Goal: Use online tool/utility: Utilize a website feature to perform a specific function

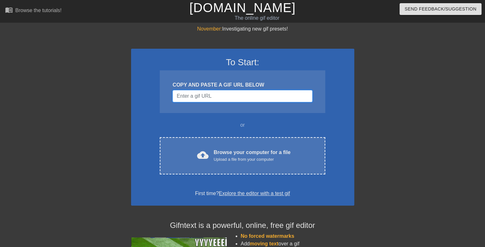
click at [204, 102] on input "Username" at bounding box center [242, 96] width 140 height 12
click at [211, 96] on input "Username" at bounding box center [242, 96] width 140 height 12
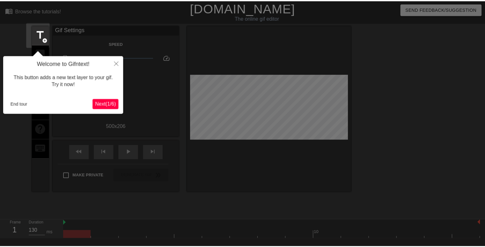
scroll to position [15, 0]
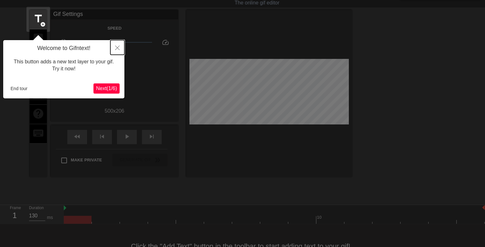
click at [116, 47] on icon "Close" at bounding box center [117, 48] width 4 height 4
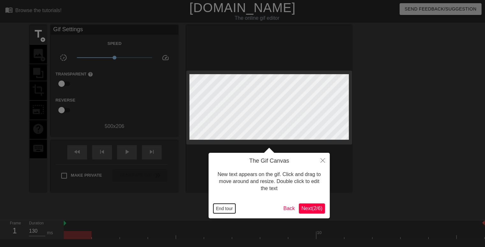
click at [229, 210] on button "End tour" at bounding box center [224, 209] width 22 height 10
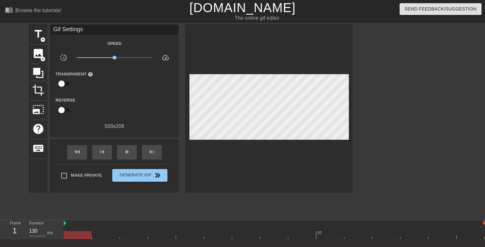
click at [98, 32] on div "Gif Settings" at bounding box center [114, 30] width 127 height 10
click at [40, 36] on div "title add_circle" at bounding box center [38, 34] width 17 height 19
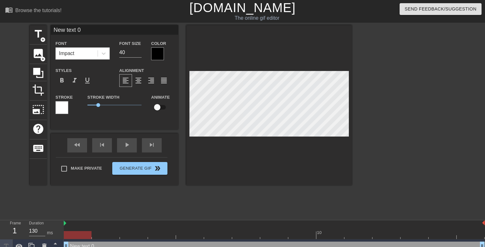
drag, startPoint x: 78, startPoint y: 31, endPoint x: 91, endPoint y: 30, distance: 13.4
click at [78, 31] on input "New text 0" at bounding box center [114, 30] width 127 height 10
drag, startPoint x: 91, startPoint y: 30, endPoint x: 19, endPoint y: 29, distance: 72.0
click at [18, 29] on div "title add_circle image add_circle crop photo_size_select_large help keyboard Ne…" at bounding box center [242, 120] width 485 height 191
type input "[PERSON_NAME]"
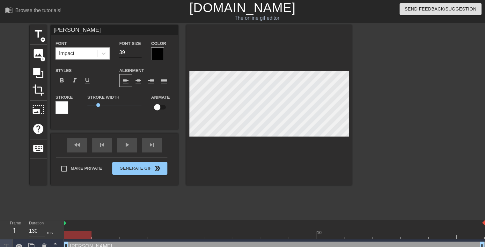
click at [138, 53] on input "39" at bounding box center [130, 52] width 22 height 10
click at [138, 53] on input "38" at bounding box center [130, 52] width 22 height 10
click at [138, 53] on input "37" at bounding box center [130, 52] width 22 height 10
click at [138, 53] on input "36" at bounding box center [130, 52] width 22 height 10
click at [138, 53] on input "35" at bounding box center [130, 52] width 22 height 10
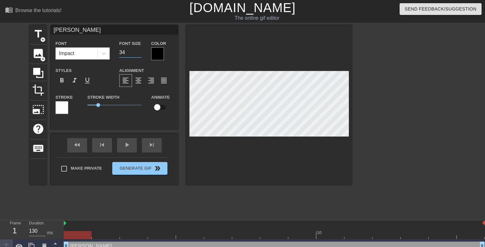
click at [138, 53] on input "34" at bounding box center [130, 52] width 22 height 10
click at [138, 53] on input "33" at bounding box center [130, 52] width 22 height 10
click at [138, 53] on input "32" at bounding box center [130, 52] width 22 height 10
type input "31"
click at [138, 53] on input "31" at bounding box center [130, 52] width 22 height 10
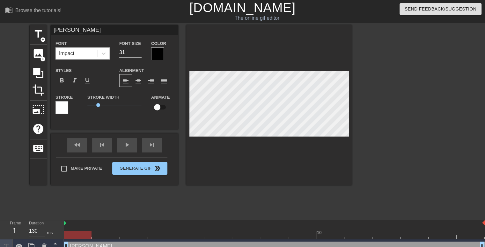
click at [272, 165] on div at bounding box center [269, 105] width 166 height 160
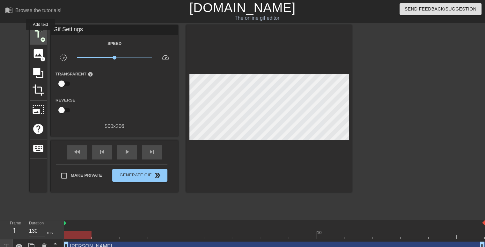
click at [39, 34] on span "title" at bounding box center [38, 34] width 12 height 12
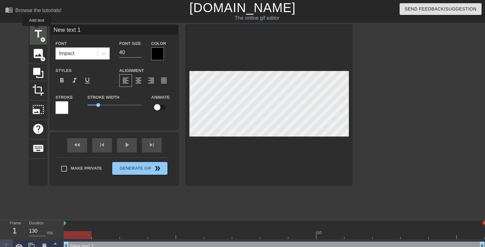
drag, startPoint x: 100, startPoint y: 32, endPoint x: 36, endPoint y: 31, distance: 63.7
click at [36, 31] on div "title add_circle image add_circle crop photo_size_select_large help keyboard Ne…" at bounding box center [191, 105] width 322 height 160
type input "R"
type input "Test-AcmCookbook"
click at [140, 54] on input "18" at bounding box center [130, 52] width 22 height 10
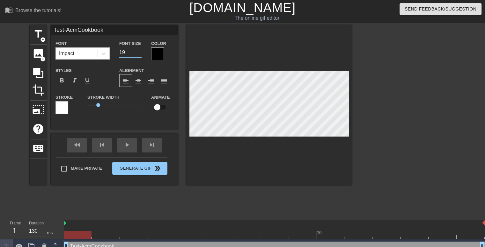
click at [140, 49] on input "19" at bounding box center [130, 52] width 22 height 10
click at [140, 49] on input "20" at bounding box center [130, 52] width 22 height 10
type input "21"
click at [140, 49] on input "21" at bounding box center [130, 52] width 22 height 10
click at [92, 105] on span "0.4" at bounding box center [114, 105] width 54 height 8
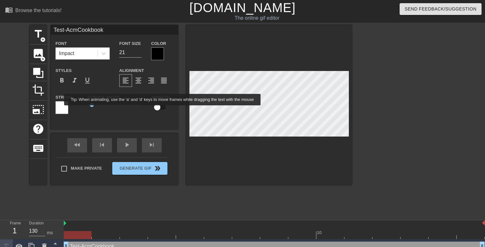
click at [161, 109] on input "checkbox" at bounding box center [157, 107] width 36 height 12
checkbox input "true"
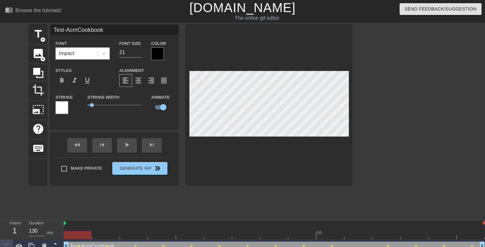
click at [327, 174] on div at bounding box center [269, 105] width 166 height 160
click at [125, 146] on div "play_arrow" at bounding box center [127, 145] width 20 height 14
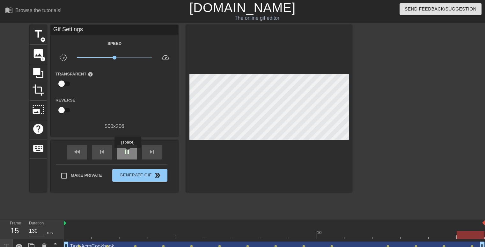
click at [127, 153] on span "pause" at bounding box center [127, 152] width 8 height 8
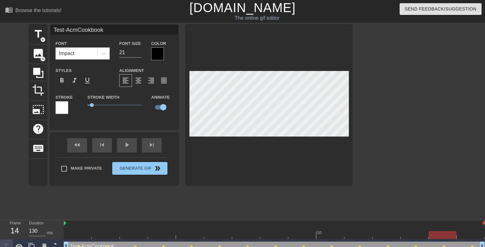
click at [227, 160] on div at bounding box center [269, 105] width 166 height 160
click at [75, 235] on div at bounding box center [274, 235] width 421 height 8
click at [396, 173] on div at bounding box center [407, 120] width 96 height 191
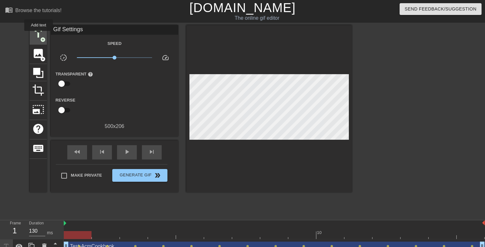
click at [39, 35] on span "title" at bounding box center [38, 34] width 12 height 12
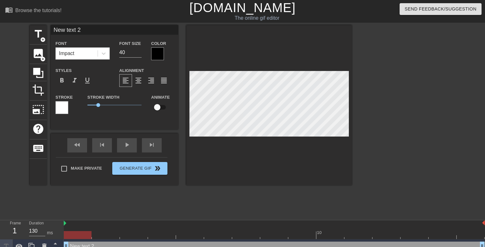
scroll to position [1, 1]
type input "-"
type textarea "-"
type input "-N"
type textarea "-N"
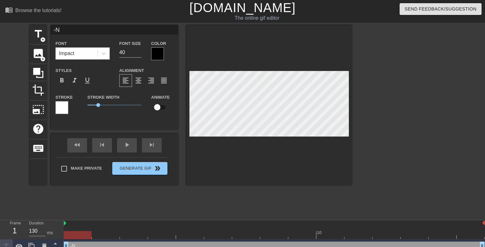
type input "-No"
type textarea "-No"
type input "-Nod"
type textarea "-Nod"
type input "-Node"
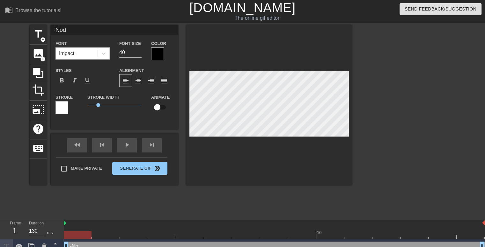
type textarea "-Node"
type input "-Node"
type textarea "-Node"
type input "-Node M"
type textarea "-Node M"
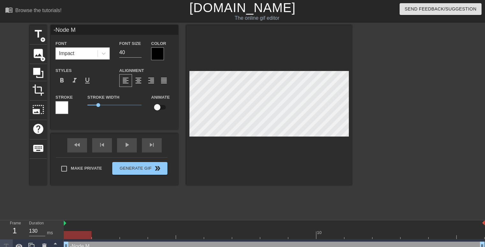
type input "-Node"
type textarea "-Node"
type input "-Node $"
type textarea "-Node $"
type input "-Node $m"
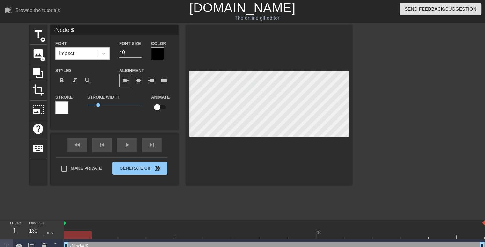
type textarea "-Node $m"
type input "-Node $mi"
type textarea "-Node $mir"
type input "-Node $mirt"
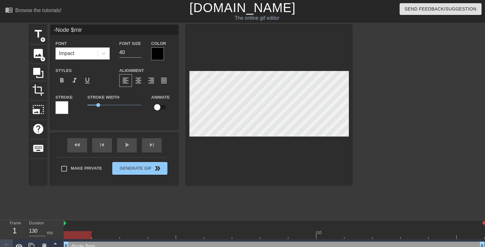
type textarea "-Node $mirt"
type input "-Node $mir"
type textarea "-Node $mir"
type input "-Node $mi"
type textarea "-Node $mi"
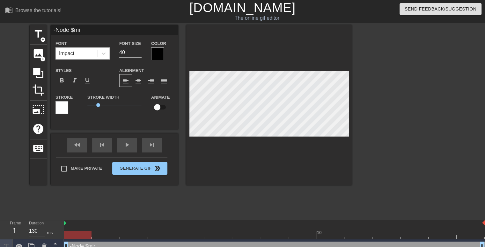
type input "-Node $m"
type textarea "-Node $m"
type input "-Node $"
type textarea "-Node $"
type input "-Node"
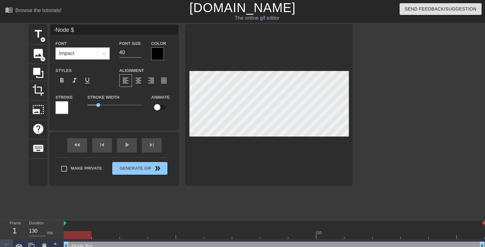
type textarea "-Node"
type input "-Node $"
type textarea "-Node $"
type input "-Node $m"
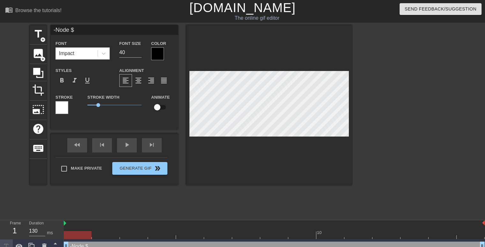
type textarea "-Node $m"
type input "-Node $mi"
type textarea "-Node $mir"
type input "-Node $mirt"
type textarea "-Node $mirth"
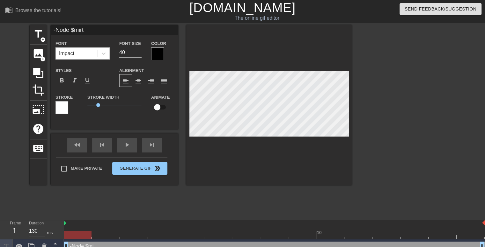
type input "-Node $mirth"
click at [412, 114] on div at bounding box center [407, 120] width 96 height 191
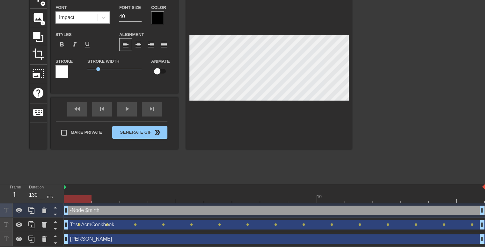
scroll to position [37, 0]
click at [123, 225] on div "Test-AcmCookbook drag_handle drag_handle" at bounding box center [274, 225] width 421 height 10
type input "Test-AcmCookbook"
type input "21"
checkbox input "true"
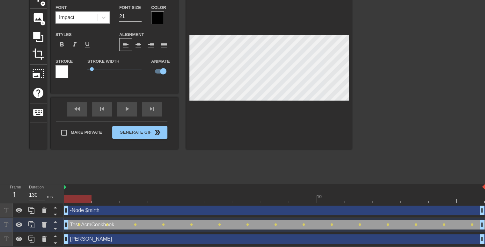
click at [124, 210] on div "-Node $mirth drag_handle drag_handle" at bounding box center [274, 211] width 421 height 10
type input "-Node $mirth"
type input "40"
checkbox input "false"
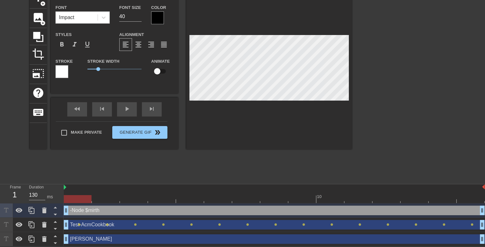
click at [122, 224] on div "Test-AcmCookbook drag_handle drag_handle" at bounding box center [274, 225] width 421 height 10
type input "Test-AcmCookbook"
type input "21"
checkbox input "true"
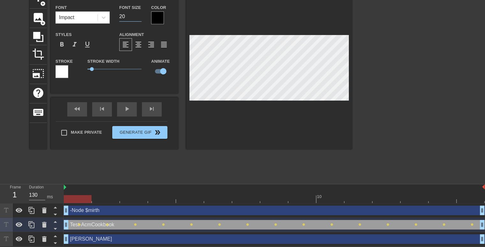
type input "20"
click at [140, 16] on input "20" at bounding box center [130, 16] width 22 height 10
click at [127, 211] on div "-Node $mirth drag_handle drag_handle" at bounding box center [274, 211] width 421 height 10
type input "-Node $mirth"
type input "40"
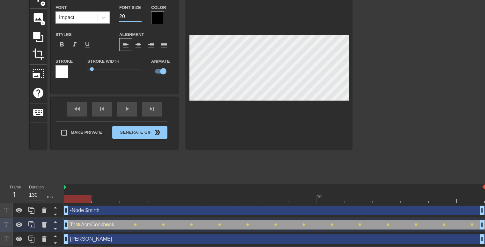
checkbox input "false"
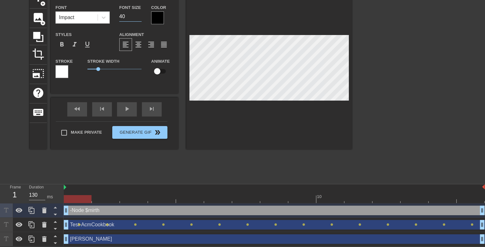
drag, startPoint x: 122, startPoint y: 17, endPoint x: 116, endPoint y: 18, distance: 5.9
click at [116, 17] on div "Font Size 40" at bounding box center [130, 14] width 32 height 21
type input "20"
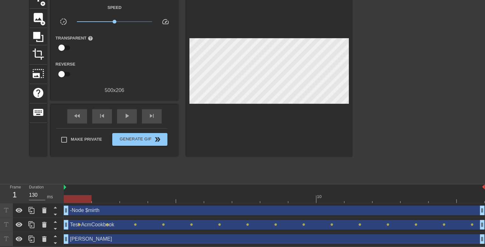
click at [266, 136] on div at bounding box center [269, 72] width 166 height 167
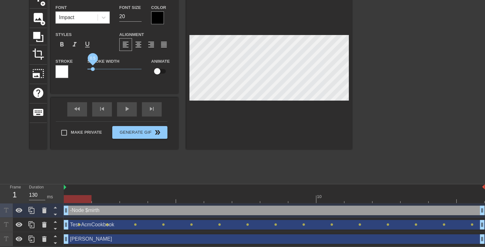
click at [93, 67] on span "0.5" at bounding box center [114, 69] width 54 height 8
click at [295, 125] on div at bounding box center [269, 69] width 166 height 160
click at [330, 140] on div at bounding box center [269, 69] width 166 height 160
click at [126, 212] on div "-Node $mirth drag_handle drag_handle" at bounding box center [274, 211] width 421 height 10
click at [127, 209] on div "-Node $mirth drag_handle drag_handle" at bounding box center [274, 211] width 421 height 10
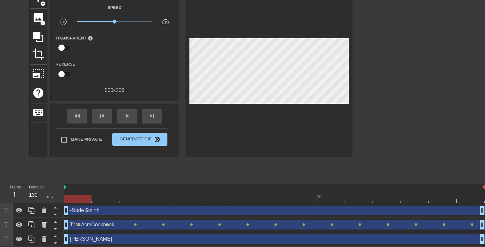
click at [327, 89] on div at bounding box center [269, 72] width 166 height 167
drag, startPoint x: 322, startPoint y: 109, endPoint x: 352, endPoint y: 133, distance: 38.7
click at [355, 140] on div "title add_circle image add_circle crop photo_size_select_large help keyboard Gi…" at bounding box center [242, 84] width 485 height 191
click at [260, 171] on div "title add_circle image add_circle crop photo_size_select_large help keyboard Gi…" at bounding box center [191, 84] width 322 height 191
click at [112, 214] on div "-Node $mirth drag_handle drag_handle" at bounding box center [274, 211] width 421 height 10
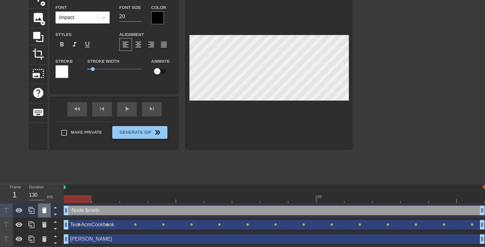
click at [46, 214] on icon at bounding box center [44, 211] width 8 height 8
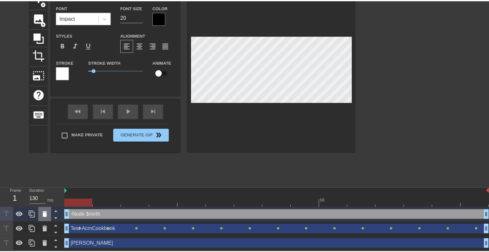
scroll to position [32, 0]
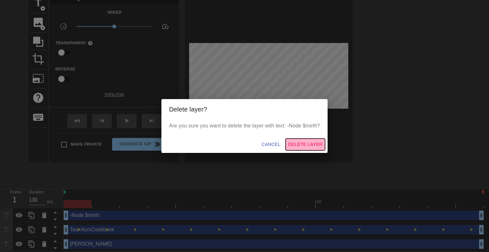
click at [302, 143] on span "Delete Layer" at bounding box center [305, 145] width 34 height 8
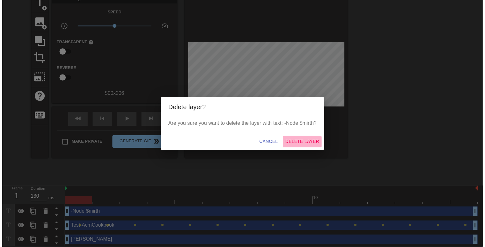
scroll to position [22, 0]
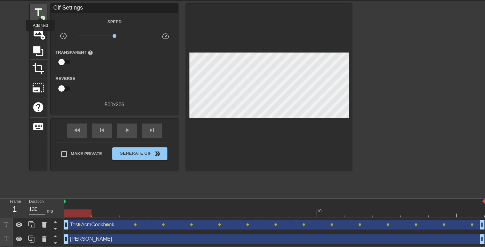
click at [40, 12] on span "title" at bounding box center [38, 12] width 12 height 12
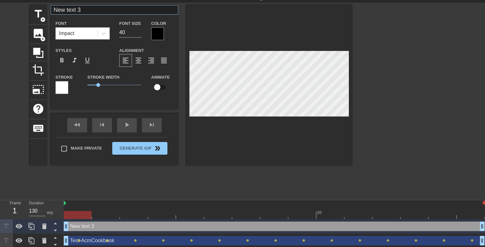
scroll to position [0, 0]
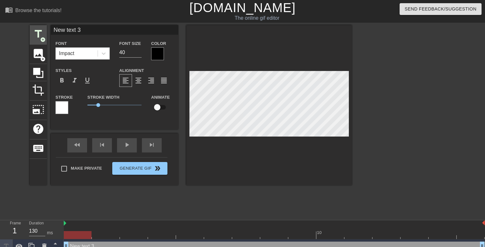
drag, startPoint x: 96, startPoint y: 32, endPoint x: 39, endPoint y: 32, distance: 57.0
click at [39, 32] on div "title add_circle image add_circle crop photo_size_select_large help keyboard Ne…" at bounding box center [191, 105] width 322 height 160
type input "-Node $Mirth"
drag, startPoint x: 120, startPoint y: 53, endPoint x: 120, endPoint y: 57, distance: 3.5
click at [116, 53] on div "Font Size 40" at bounding box center [130, 50] width 32 height 21
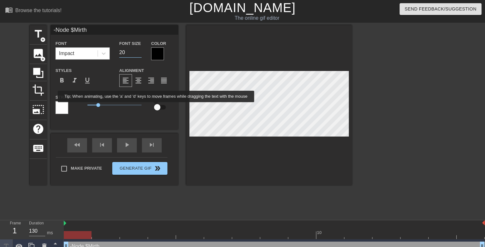
type input "20"
click at [157, 108] on input "checkbox" at bounding box center [157, 107] width 36 height 12
checkbox input "true"
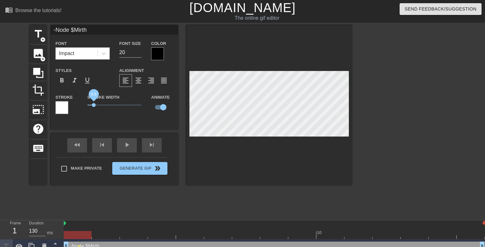
drag, startPoint x: 98, startPoint y: 105, endPoint x: 94, endPoint y: 105, distance: 3.8
click at [94, 105] on span "0.6" at bounding box center [94, 105] width 4 height 4
click at [280, 166] on div at bounding box center [269, 105] width 166 height 160
click at [326, 159] on div at bounding box center [269, 105] width 166 height 160
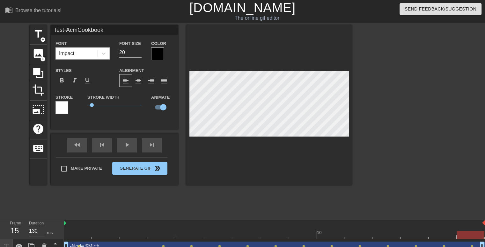
type input "[PERSON_NAME]"
type input "31"
checkbox input "false"
click at [302, 178] on div at bounding box center [269, 105] width 166 height 160
click at [273, 168] on div at bounding box center [269, 105] width 166 height 160
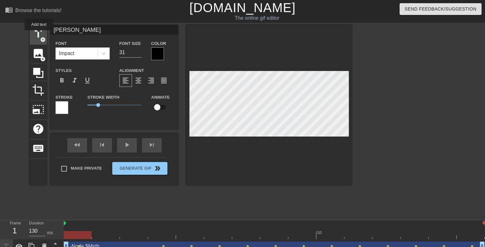
click at [39, 35] on span "title" at bounding box center [38, 34] width 12 height 12
type input "New text 4"
type input "40"
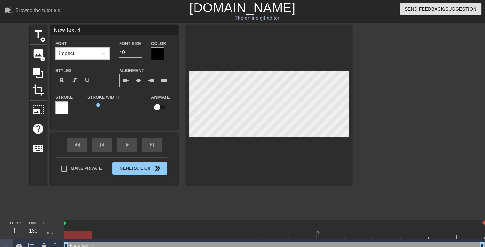
scroll to position [1, 2]
type input "m"
type textarea "m"
type input "mi"
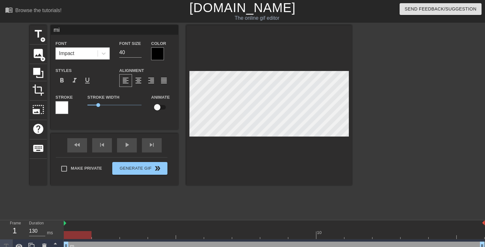
type textarea "mir"
type input "mirt"
type textarea "mirt"
type input "mirth"
type textarea "mirth"
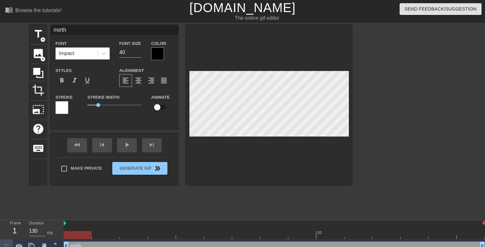
type input "mirth0"
type textarea "mirth0"
type input "mirth01"
type textarea "mirth01"
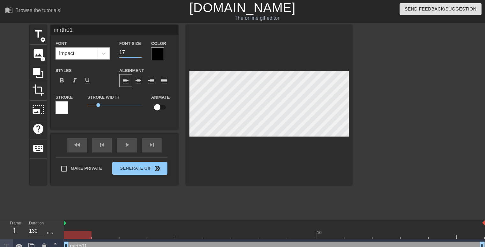
type input "17"
click at [139, 54] on input "17" at bounding box center [130, 52] width 22 height 10
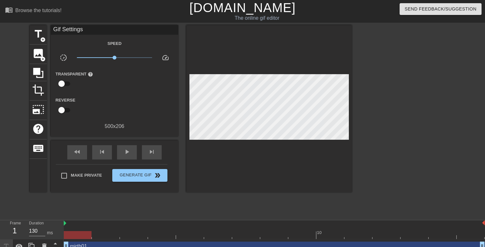
click at [305, 173] on div at bounding box center [269, 108] width 166 height 167
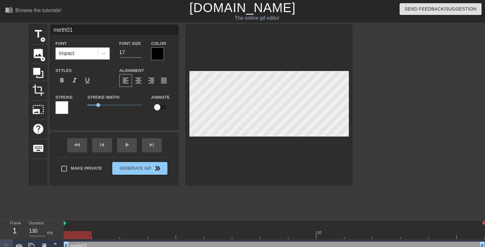
click at [249, 176] on div at bounding box center [269, 105] width 166 height 160
click at [93, 104] on span "0.5" at bounding box center [114, 105] width 54 height 8
click at [245, 158] on div at bounding box center [269, 105] width 166 height 160
click at [259, 175] on div at bounding box center [269, 105] width 166 height 160
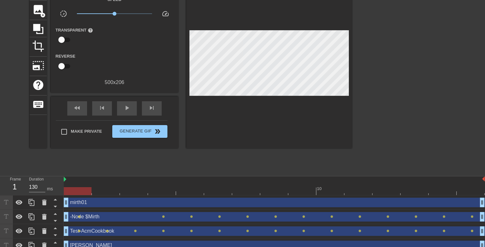
scroll to position [51, 0]
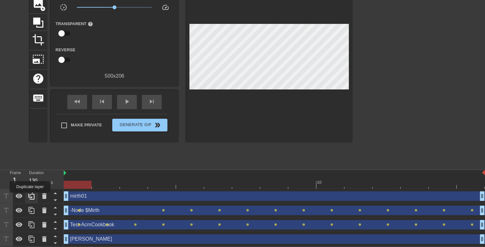
click at [30, 197] on icon at bounding box center [31, 196] width 6 height 7
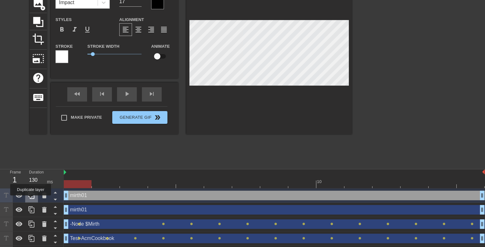
click at [31, 195] on icon at bounding box center [32, 196] width 8 height 8
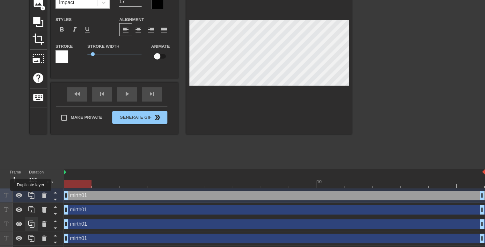
click at [31, 195] on icon at bounding box center [32, 196] width 8 height 8
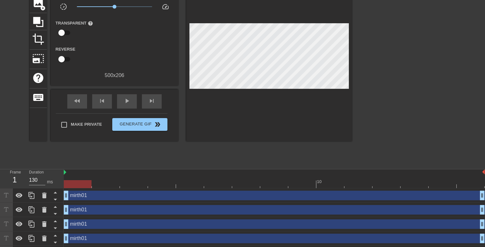
click at [261, 125] on div at bounding box center [269, 57] width 166 height 167
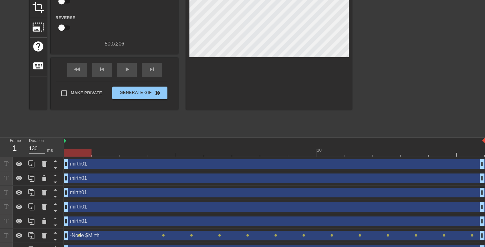
scroll to position [83, 0]
click at [106, 206] on div "mirth01 drag_handle drag_handle" at bounding box center [274, 207] width 421 height 10
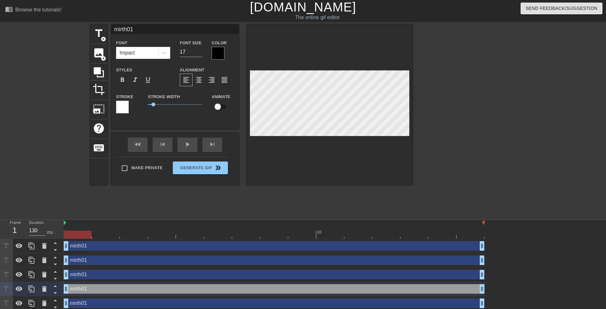
scroll to position [0, 0]
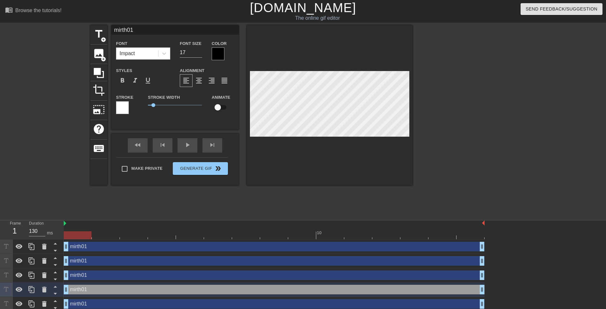
click at [142, 29] on input "mirth01" at bounding box center [174, 30] width 127 height 10
type input "mirth02"
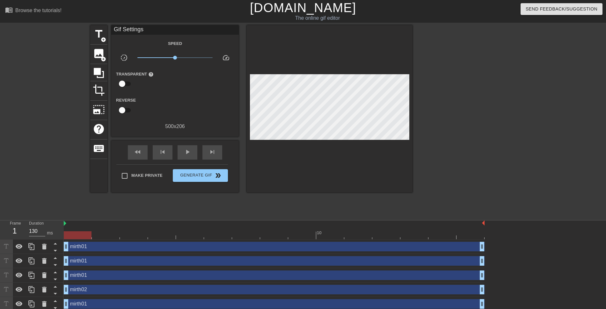
click at [285, 175] on div at bounding box center [330, 108] width 166 height 167
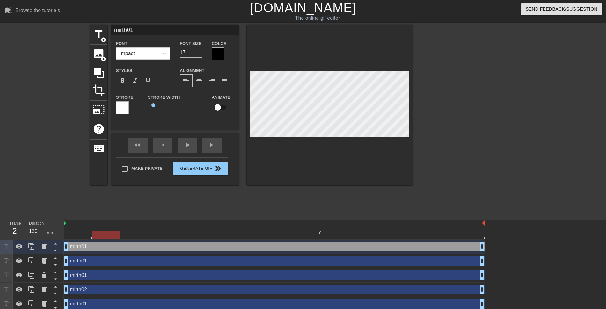
click at [118, 247] on div "mirth01 drag_handle drag_handle" at bounding box center [274, 261] width 421 height 10
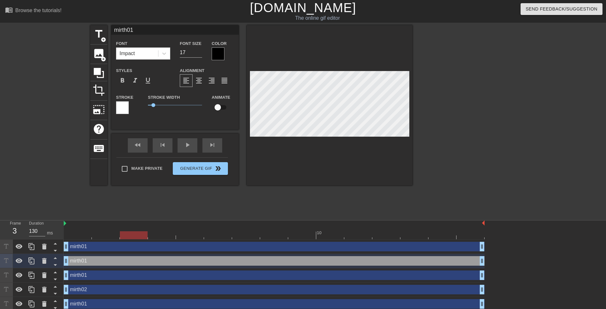
click at [129, 247] on div "mirth02 drag_handle drag_handle" at bounding box center [274, 290] width 421 height 10
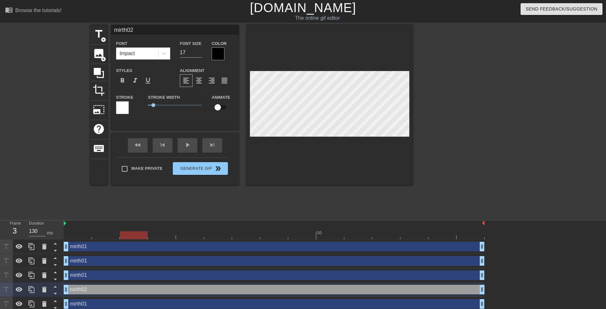
type input "mirth01"
click at [306, 145] on div at bounding box center [330, 105] width 166 height 160
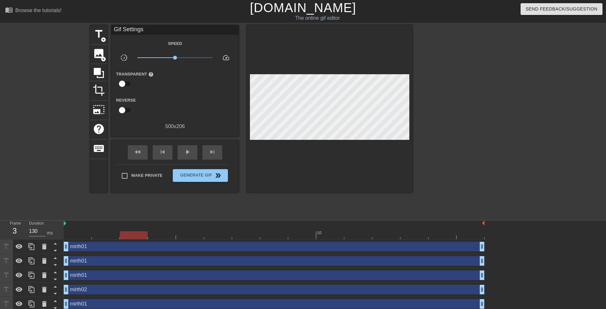
click at [156, 247] on div "mirth01 drag_handle drag_handle" at bounding box center [274, 276] width 421 height 10
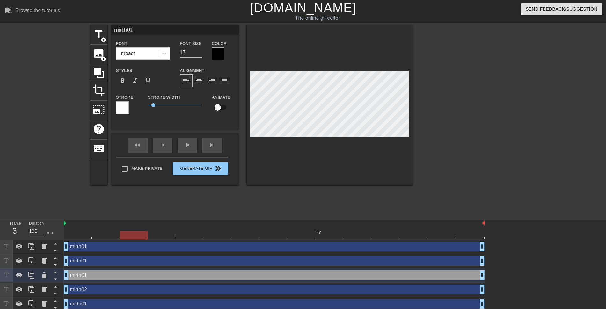
click at [211, 247] on div "mirth02 drag_handle drag_handle" at bounding box center [274, 290] width 421 height 10
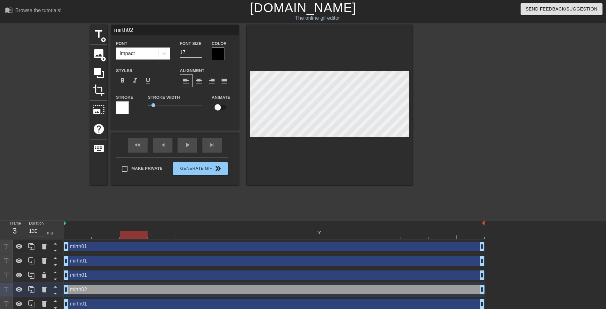
click at [196, 247] on div "mirth01 drag_handle drag_handle" at bounding box center [274, 304] width 421 height 10
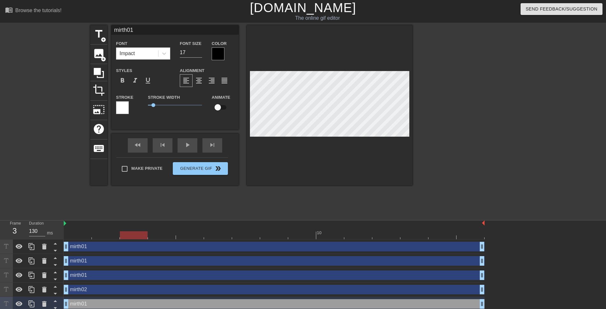
scroll to position [40, 0]
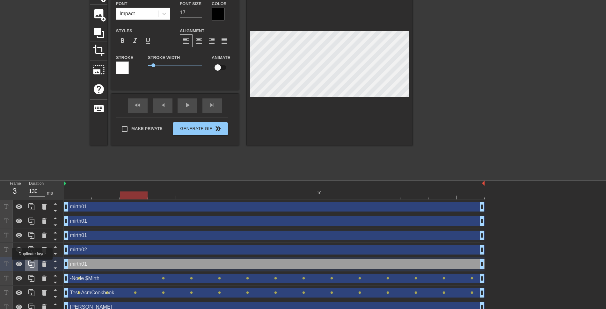
click at [32, 247] on icon at bounding box center [32, 264] width 8 height 8
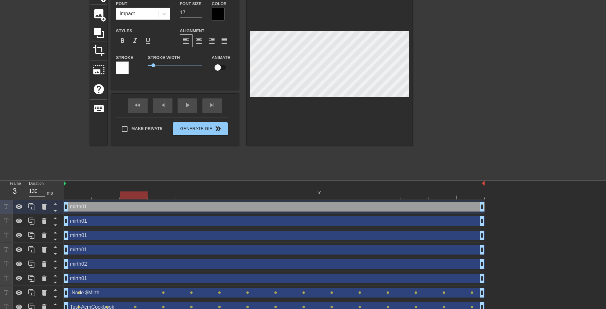
scroll to position [0, 0]
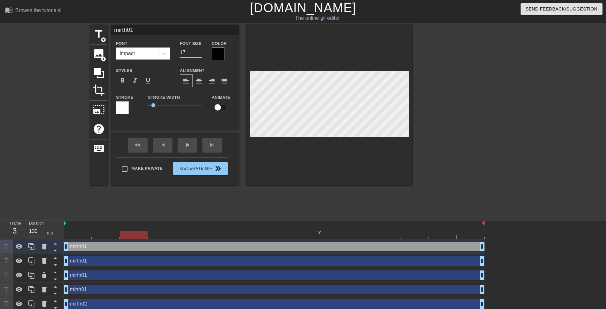
click at [169, 34] on input "mirth01" at bounding box center [174, 30] width 127 height 10
type input "mirth02"
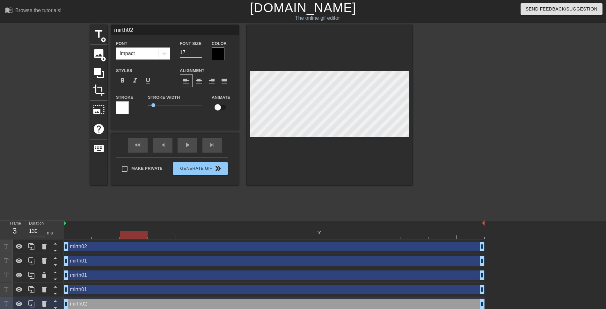
click at [158, 28] on input "mirth02" at bounding box center [174, 30] width 127 height 10
type input "mirth03"
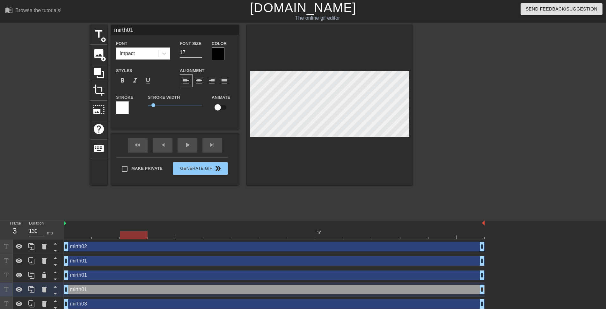
click at [142, 31] on input "mirth01" at bounding box center [174, 30] width 127 height 10
type input "mirth04"
click at [334, 141] on div at bounding box center [330, 105] width 166 height 160
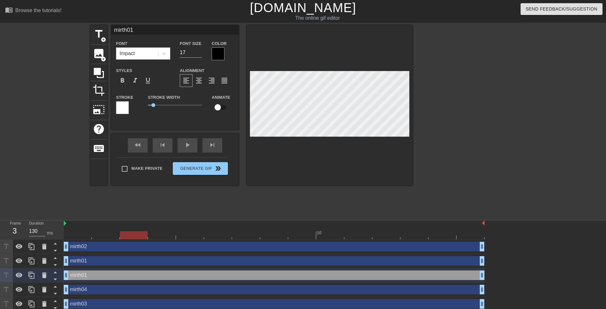
click at [148, 30] on input "mirth01" at bounding box center [174, 30] width 127 height 10
type input "mirth05"
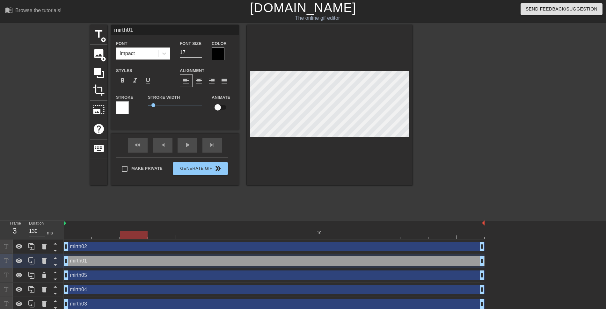
click at [144, 31] on input "mirth01" at bounding box center [174, 30] width 127 height 10
type input "mirth06"
click at [444, 234] on div at bounding box center [274, 235] width 421 height 8
click at [417, 234] on div at bounding box center [274, 235] width 421 height 8
click at [437, 234] on div at bounding box center [274, 235] width 421 height 8
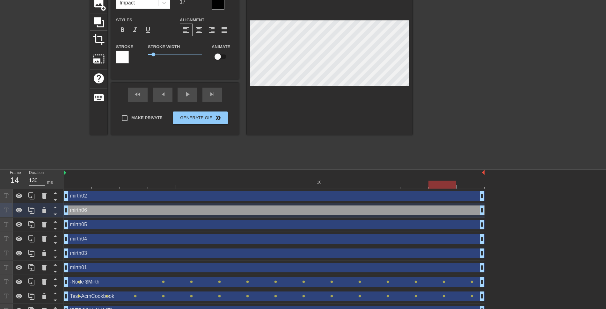
scroll to position [61, 0]
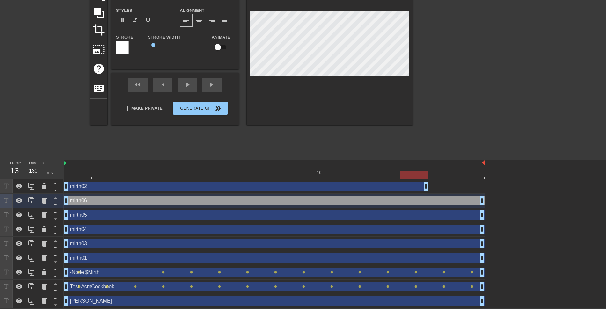
drag, startPoint x: 481, startPoint y: 187, endPoint x: 444, endPoint y: 191, distance: 37.2
click at [437, 190] on div "mirth02 drag_handle drag_handle" at bounding box center [274, 187] width 421 height 10
drag, startPoint x: 482, startPoint y: 199, endPoint x: 432, endPoint y: 202, distance: 49.8
click at [429, 202] on div "mirth06 drag_handle drag_handle" at bounding box center [274, 201] width 421 height 10
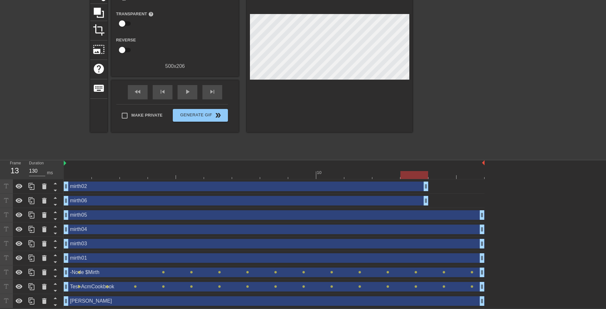
drag, startPoint x: 484, startPoint y: 216, endPoint x: 448, endPoint y: 217, distance: 36.0
click at [445, 217] on div "mirth02 drag_handle drag_handle mirth06 drag_handle drag_handle mirth05 drag_ha…" at bounding box center [335, 243] width 542 height 129
drag, startPoint x: 481, startPoint y: 214, endPoint x: 429, endPoint y: 215, distance: 51.9
click at [429, 215] on div "mirth05 drag_handle drag_handle" at bounding box center [274, 215] width 421 height 10
drag, startPoint x: 480, startPoint y: 228, endPoint x: 436, endPoint y: 227, distance: 44.6
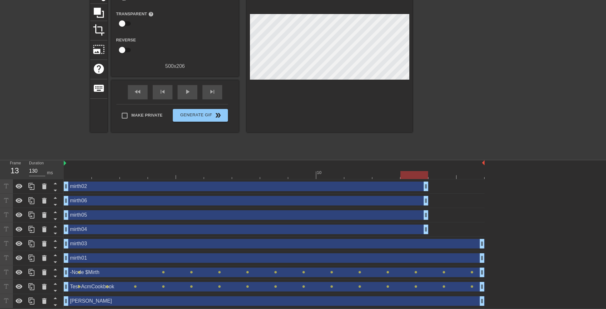
click at [436, 227] on div "mirth04 drag_handle drag_handle" at bounding box center [274, 230] width 421 height 10
drag, startPoint x: 481, startPoint y: 242, endPoint x: 435, endPoint y: 244, distance: 46.9
click at [431, 244] on div "mirth03 drag_handle drag_handle" at bounding box center [274, 244] width 421 height 10
drag, startPoint x: 480, startPoint y: 256, endPoint x: 421, endPoint y: 237, distance: 62.1
click at [430, 247] on div "mirth01 drag_handle drag_handle" at bounding box center [274, 258] width 421 height 10
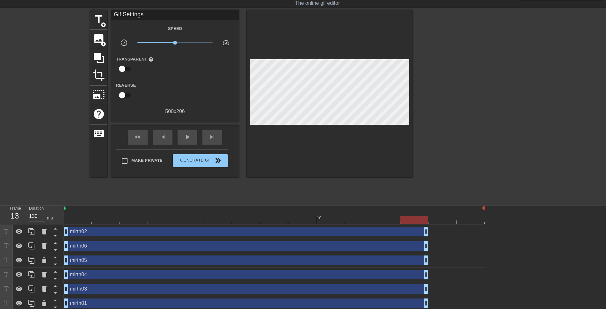
scroll to position [0, 0]
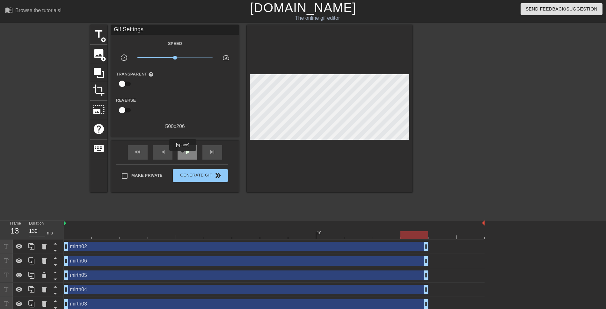
click at [183, 155] on div "play_arrow" at bounding box center [187, 152] width 20 height 14
click at [185, 154] on span "pause" at bounding box center [188, 152] width 8 height 8
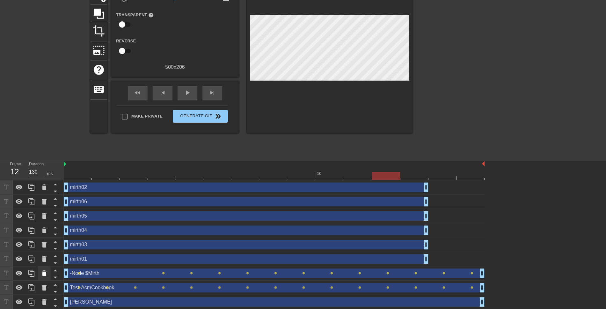
scroll to position [61, 0]
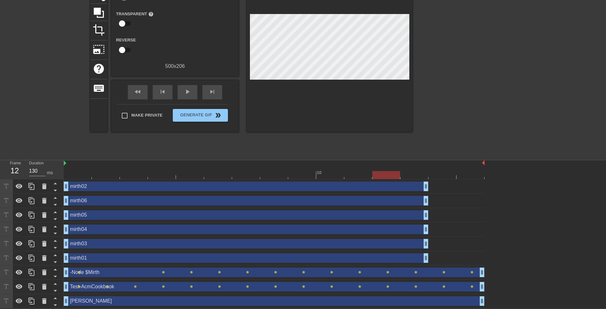
click at [113, 247] on div "[PERSON_NAME] drag_handle drag_handle" at bounding box center [274, 301] width 421 height 10
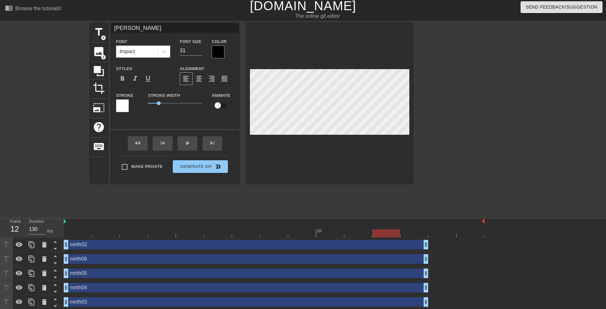
scroll to position [0, 0]
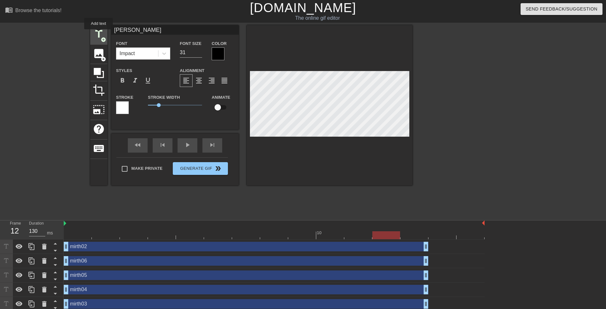
click at [98, 34] on span "title" at bounding box center [99, 34] width 12 height 12
type input "New text 10"
type input "40"
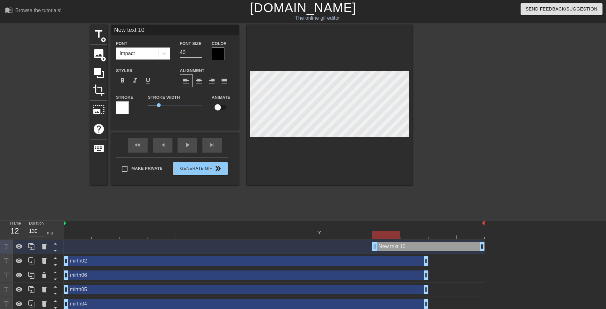
click at [149, 28] on input "New text 10" at bounding box center [174, 30] width 127 height 10
type input "[PERSON_NAME]"
click at [461, 134] on div at bounding box center [468, 120] width 96 height 191
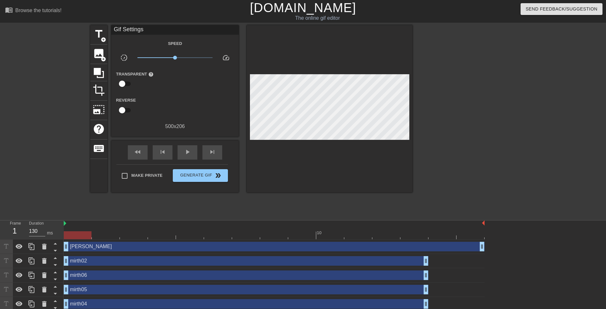
drag, startPoint x: 373, startPoint y: 249, endPoint x: 0, endPoint y: 253, distance: 373.4
click at [0, 247] on div "Frame 1 Duration 130 ms 10 [PERSON_NAME] drag_handle drag_handle mirth02 drag_h…" at bounding box center [303, 301] width 606 height 162
drag, startPoint x: 482, startPoint y: 247, endPoint x: 433, endPoint y: 248, distance: 48.8
click at [433, 247] on div "[PERSON_NAME] drag_handle drag_handle" at bounding box center [274, 247] width 421 height 10
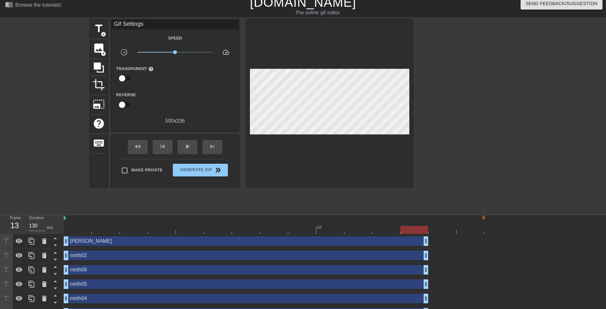
scroll to position [75, 0]
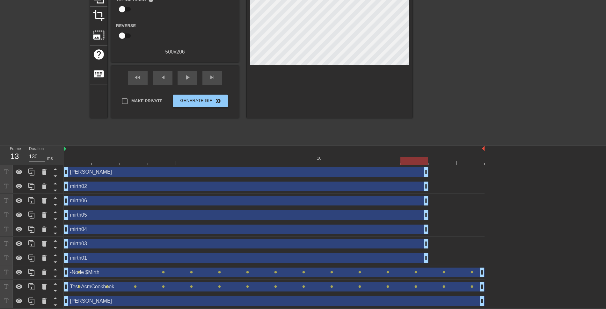
click at [440, 155] on div at bounding box center [442, 156] width 28 height 8
drag, startPoint x: 482, startPoint y: 271, endPoint x: 440, endPoint y: 278, distance: 43.2
click at [437, 247] on div "-Node $Mirth drag_handle drag_handle lens lens lens lens lens lens lens lens le…" at bounding box center [274, 272] width 421 height 14
drag, startPoint x: 480, startPoint y: 284, endPoint x: 435, endPoint y: 285, distance: 45.3
click at [436, 247] on div "Test-AcmCookbook drag_handle drag_handle lens lens lens lens lens lens lens len…" at bounding box center [274, 287] width 421 height 10
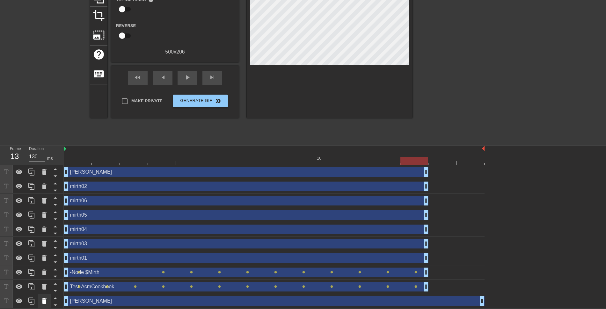
click at [44, 247] on icon at bounding box center [44, 301] width 4 height 6
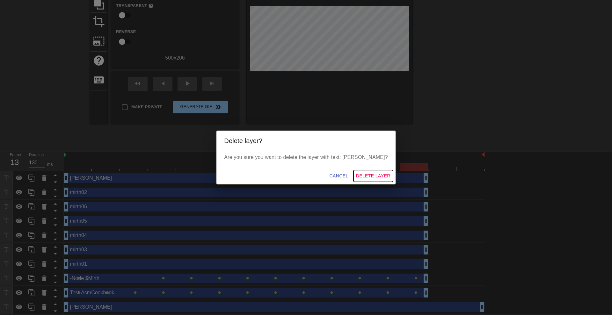
click at [357, 175] on span "Delete Layer" at bounding box center [373, 176] width 34 height 8
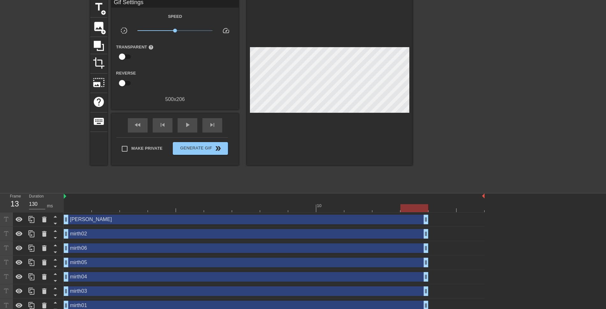
scroll to position [0, 0]
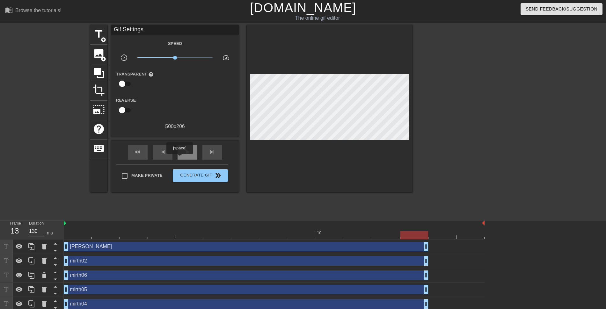
click at [189, 155] on span "play_arrow" at bounding box center [188, 152] width 8 height 8
click at [82, 235] on div at bounding box center [274, 235] width 421 height 8
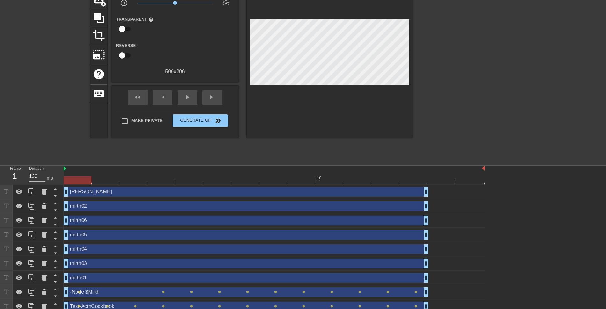
scroll to position [61, 0]
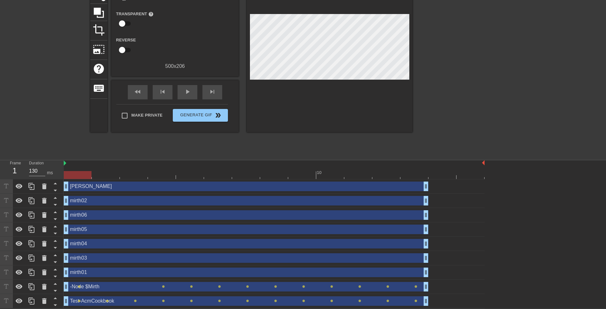
click at [121, 247] on div "Test-AcmCookbook drag_handle drag_handle" at bounding box center [246, 301] width 364 height 10
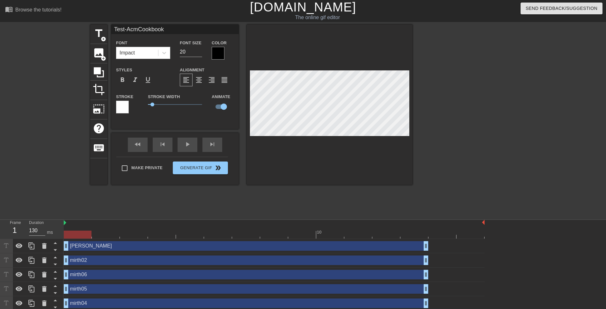
scroll to position [0, 0]
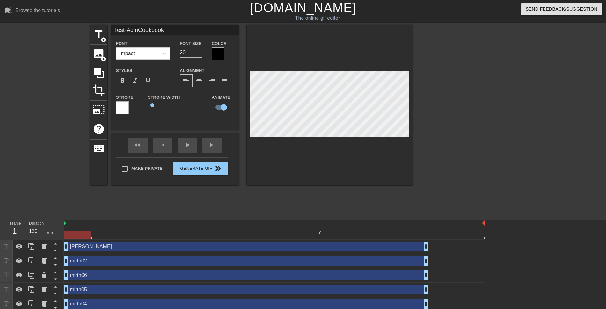
click at [218, 53] on div at bounding box center [218, 53] width 13 height 13
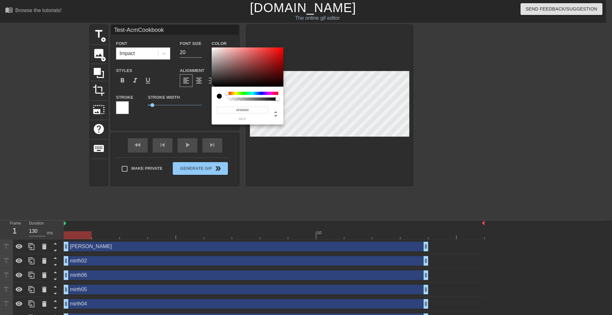
type input "#FF0000"
drag, startPoint x: 307, startPoint y: 46, endPoint x: 323, endPoint y: 31, distance: 21.4
click at [323, 32] on div "#FF0000 hex" at bounding box center [306, 157] width 612 height 315
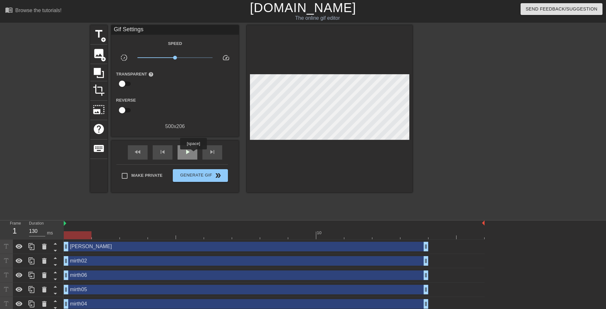
click at [193, 154] on div "play_arrow" at bounding box center [187, 152] width 20 height 14
click at [193, 154] on div "pause" at bounding box center [187, 152] width 20 height 14
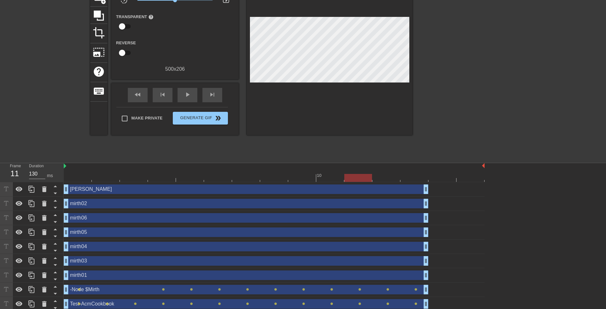
scroll to position [61, 0]
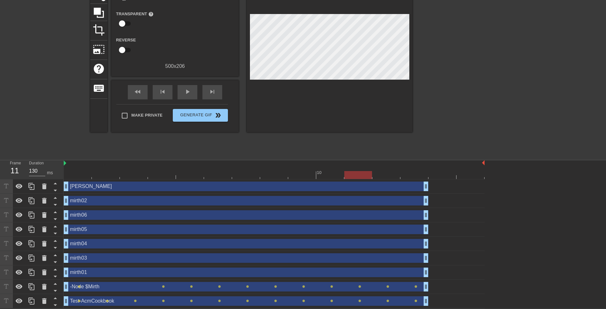
click at [124, 247] on div "-Node $Mirth drag_handle drag_handle" at bounding box center [246, 287] width 364 height 10
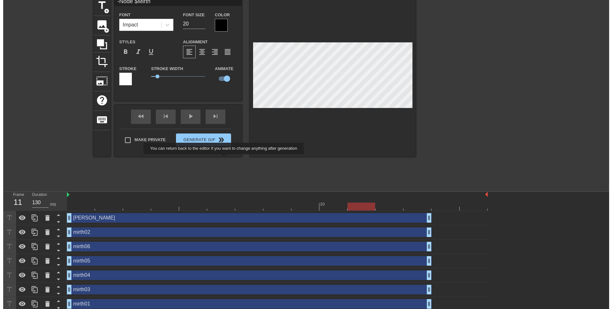
scroll to position [0, 0]
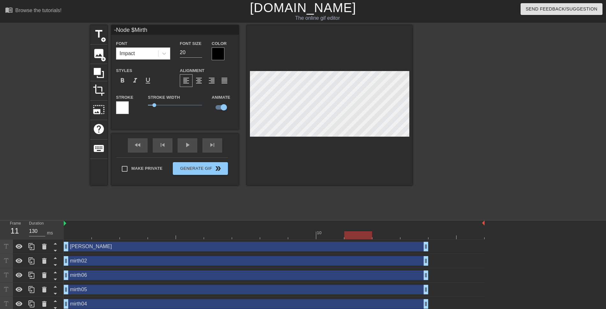
click at [217, 54] on div at bounding box center [218, 53] width 13 height 13
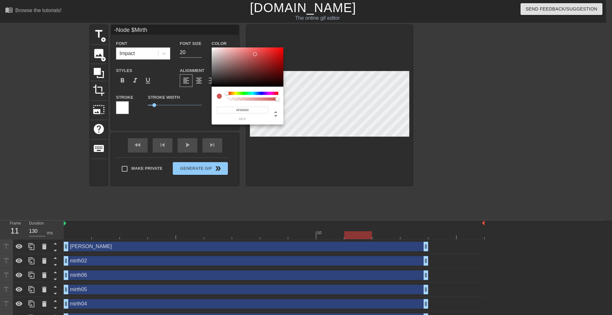
type input "#FF0000"
drag, startPoint x: 263, startPoint y: 53, endPoint x: 299, endPoint y: 41, distance: 38.2
click at [303, 36] on div "#FF0000 hex" at bounding box center [306, 157] width 612 height 315
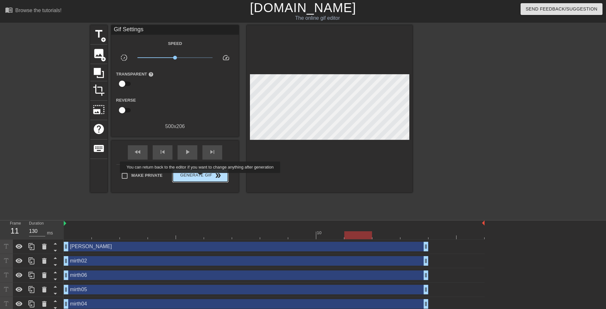
click at [201, 177] on span "Generate Gif double_arrow" at bounding box center [200, 176] width 50 height 8
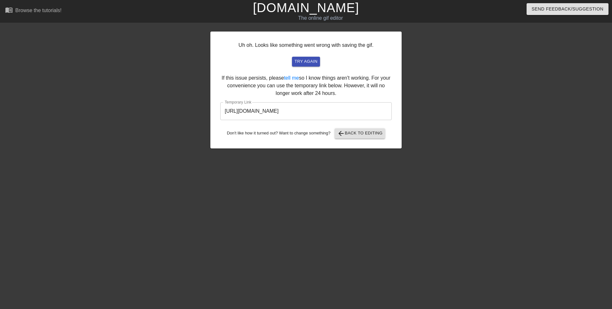
click at [324, 108] on input "[URL][DOMAIN_NAME]" at bounding box center [305, 111] width 171 height 18
